Goal: Task Accomplishment & Management: Complete application form

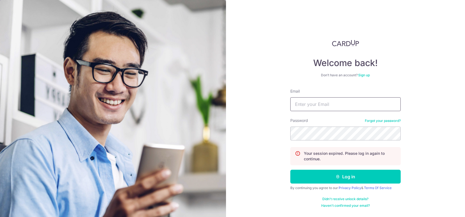
type input "[EMAIL_ADDRESS][DOMAIN_NAME]"
click at [263, 43] on div "Welcome back! Don’t have an account? Sign up Email guanbinlee@gmail.com Passwor…" at bounding box center [345, 108] width 239 height 217
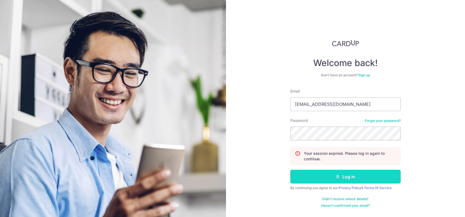
click at [316, 171] on button "Log in" at bounding box center [345, 176] width 110 height 14
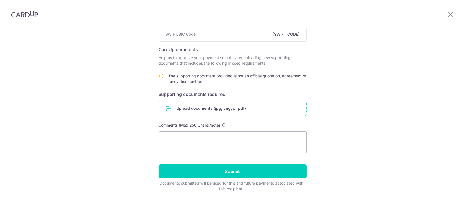
click at [219, 110] on input "file" at bounding box center [232, 108] width 147 height 14
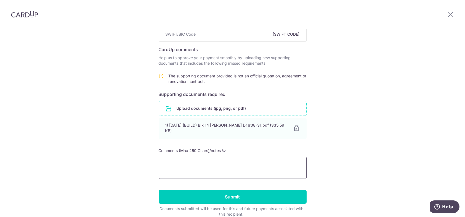
click at [187, 160] on textarea at bounding box center [233, 168] width 148 height 22
click at [253, 166] on textarea "2 Components from HID Studio Pte Ltd. 1 - Design (5k agreed and to be paid)" at bounding box center [233, 168] width 148 height 22
click at [161, 168] on textarea "2 Components from HID Studio Pte Ltd. 1 - Design (5k agreed and to be paid)" at bounding box center [233, 168] width 148 height 22
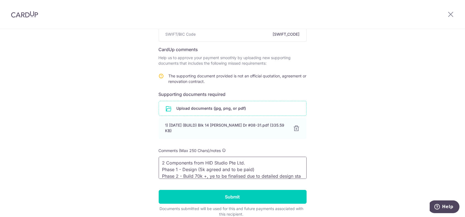
scroll to position [7, 0]
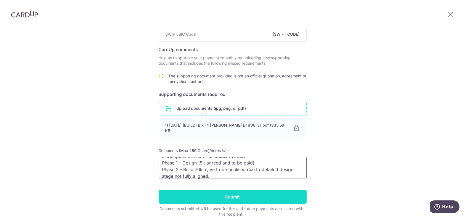
type textarea "2 Components from HID Studio Pte Ltd. Phase 1 - Design (5k agreed and to be pai…"
click at [207, 191] on input "Submit" at bounding box center [233, 197] width 148 height 14
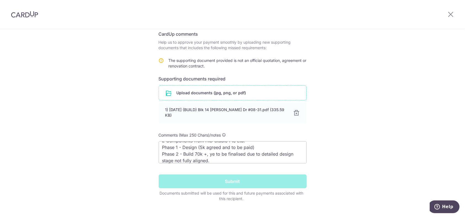
scroll to position [98, 0]
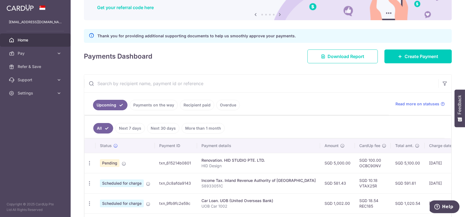
scroll to position [110, 0]
